Goal: Transaction & Acquisition: Purchase product/service

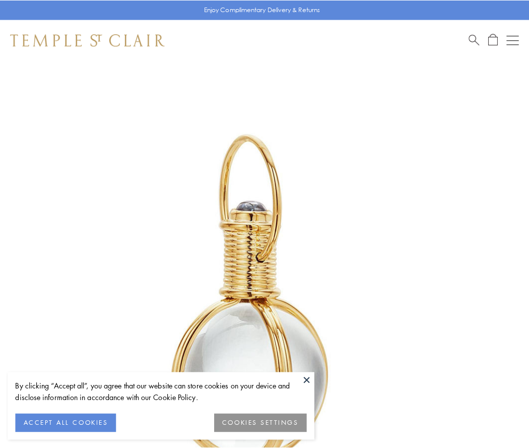
scroll to position [263, 0]
